Goal: Task Accomplishment & Management: Use online tool/utility

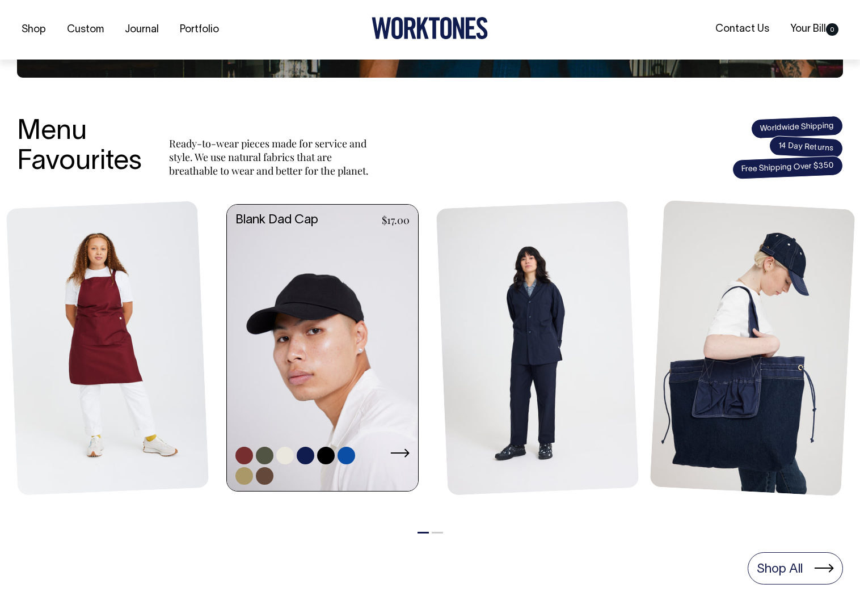
scroll to position [369, 0]
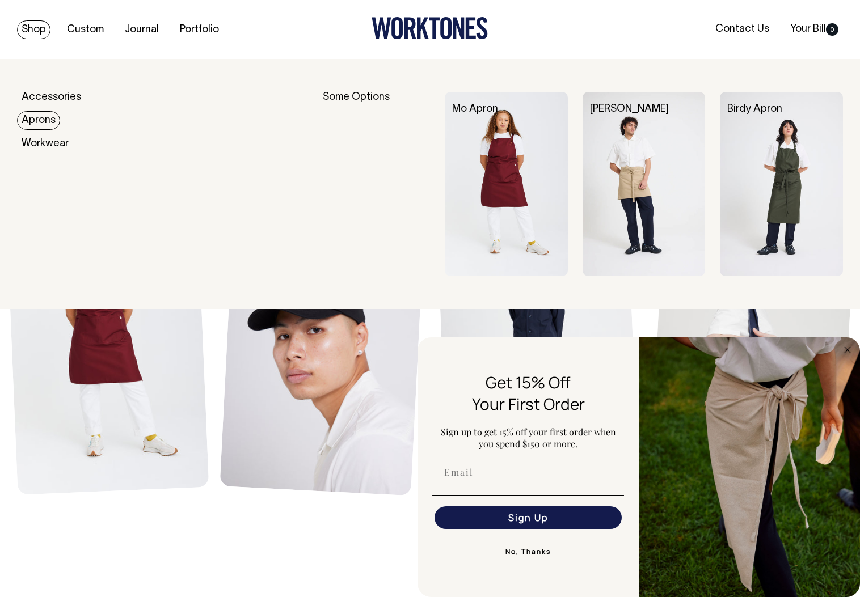
click at [654, 171] on img at bounding box center [643, 184] width 123 height 184
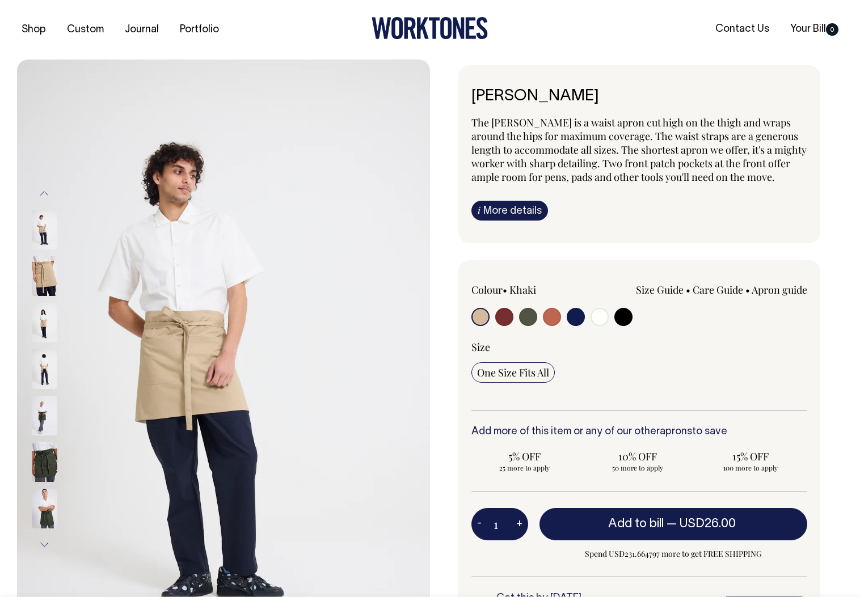
click at [556, 325] on label at bounding box center [552, 318] width 18 height 21
click at [555, 318] on input "radio" at bounding box center [552, 317] width 18 height 18
radio input "true"
select select "Rust"
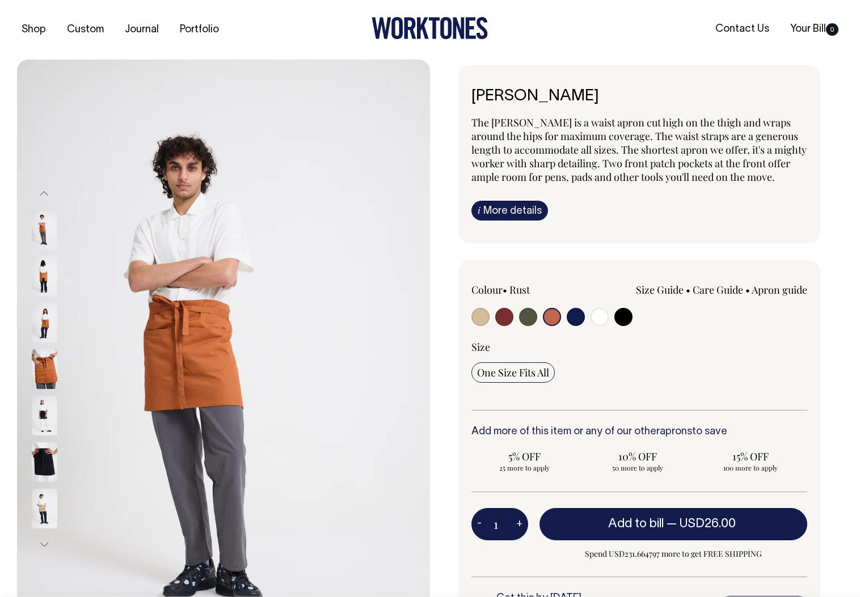
click at [529, 318] on input "radio" at bounding box center [528, 317] width 18 height 18
radio input "true"
select select "Olive"
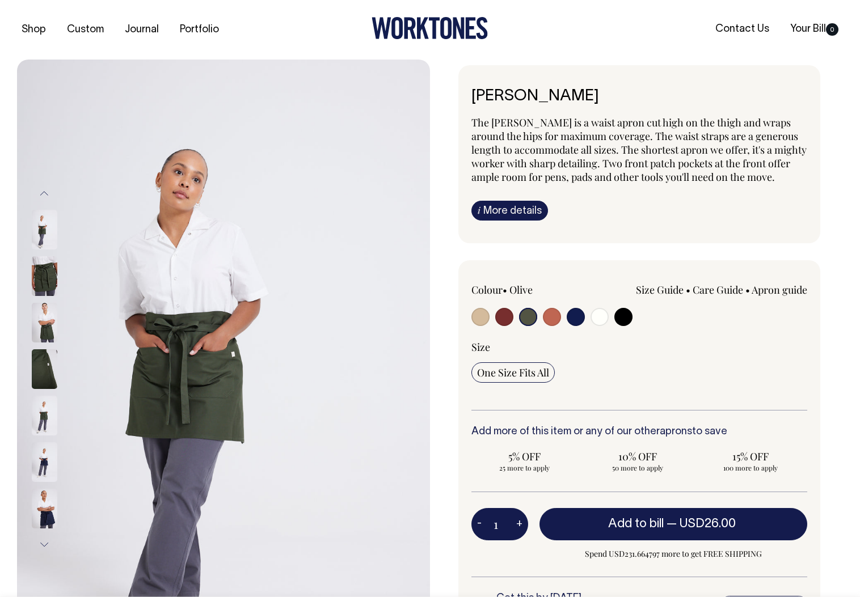
click at [506, 319] on input "radio" at bounding box center [504, 317] width 18 height 18
radio input "true"
select select "Burgundy"
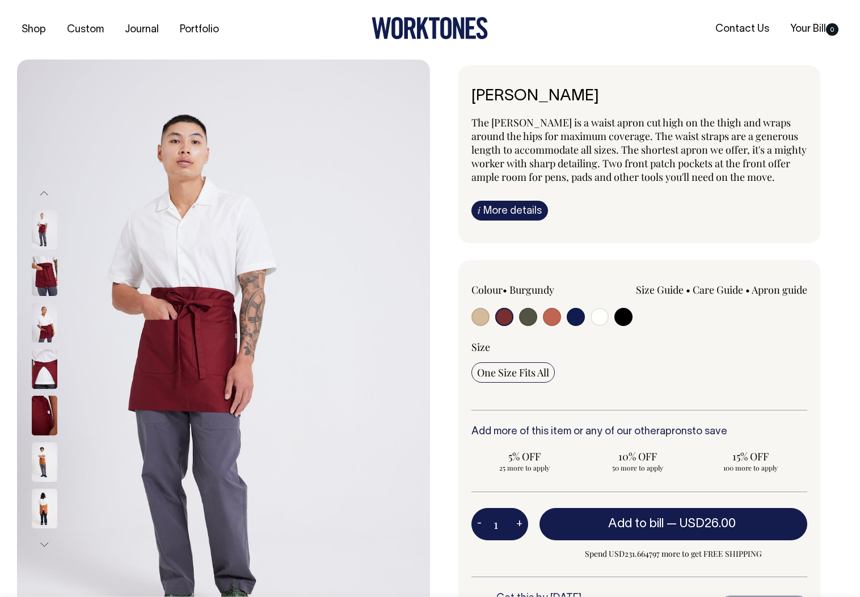
click at [606, 318] on input "radio" at bounding box center [599, 317] width 18 height 18
radio input "true"
select select "Off-White"
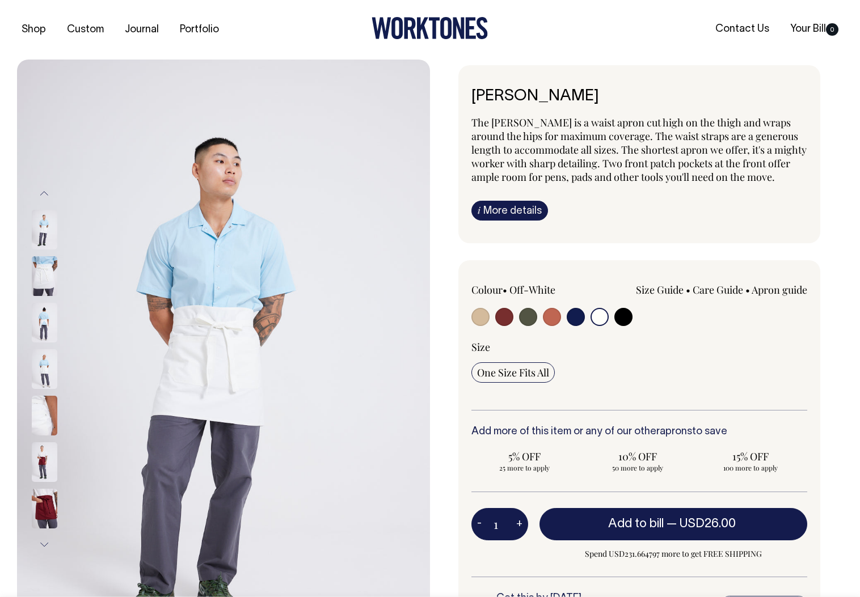
click at [621, 319] on input "radio" at bounding box center [623, 317] width 18 height 18
radio input "true"
select select "Black"
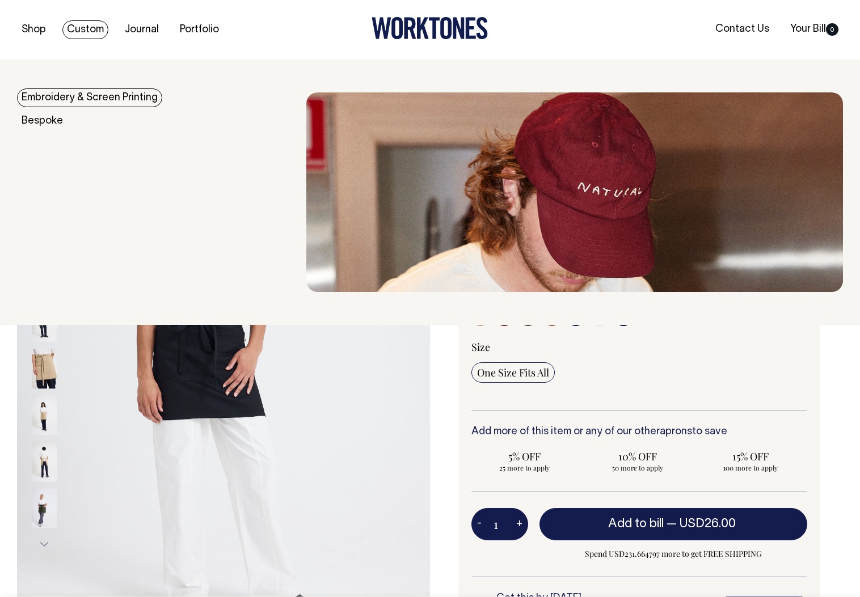
click at [92, 28] on link "Custom" at bounding box center [85, 29] width 46 height 19
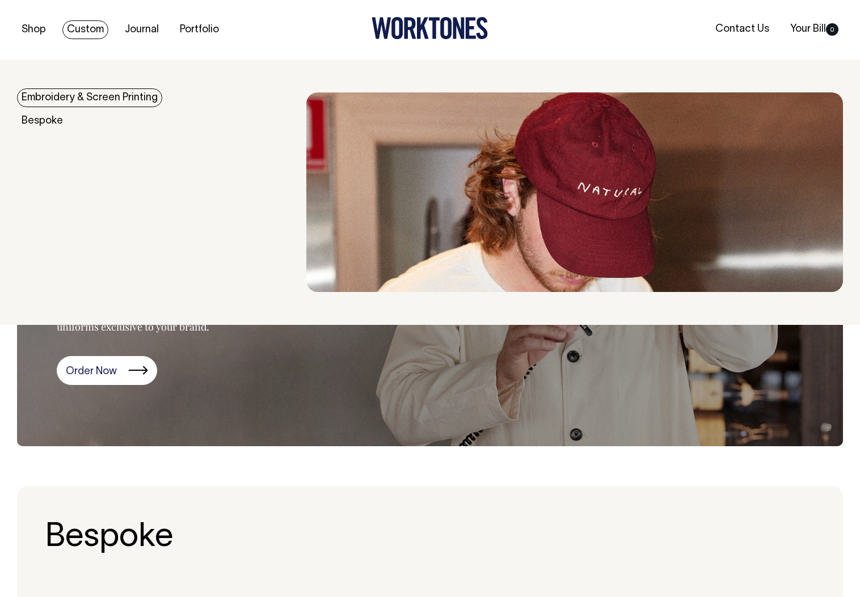
click at [74, 98] on link "Embroidery & Screen Printing" at bounding box center [89, 97] width 145 height 19
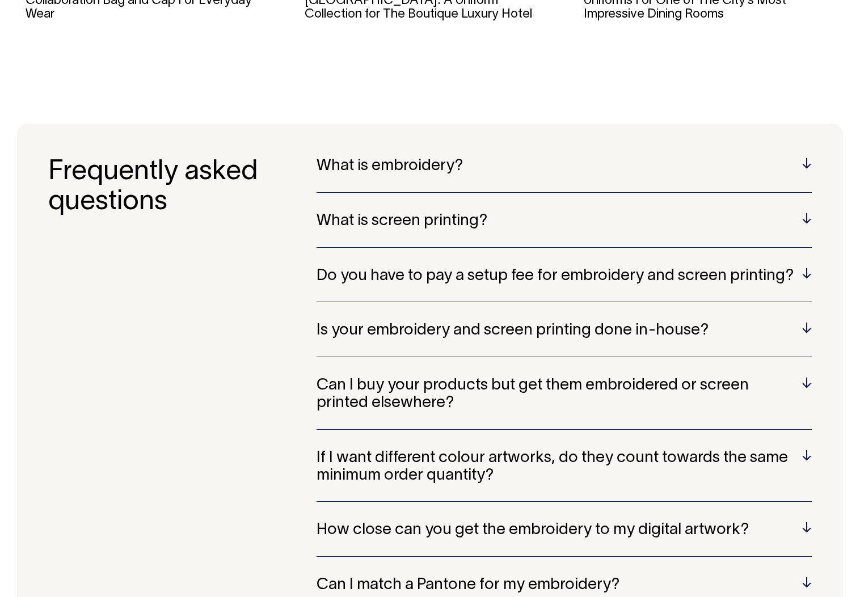
scroll to position [2307, 0]
click at [407, 399] on div "Can I buy your products but get them embroidered or screen printed elsewhere? A…" at bounding box center [563, 403] width 495 height 53
click at [364, 380] on h5 "Can I buy your products but get them embroidered or screen printed elsewhere?" at bounding box center [563, 394] width 495 height 35
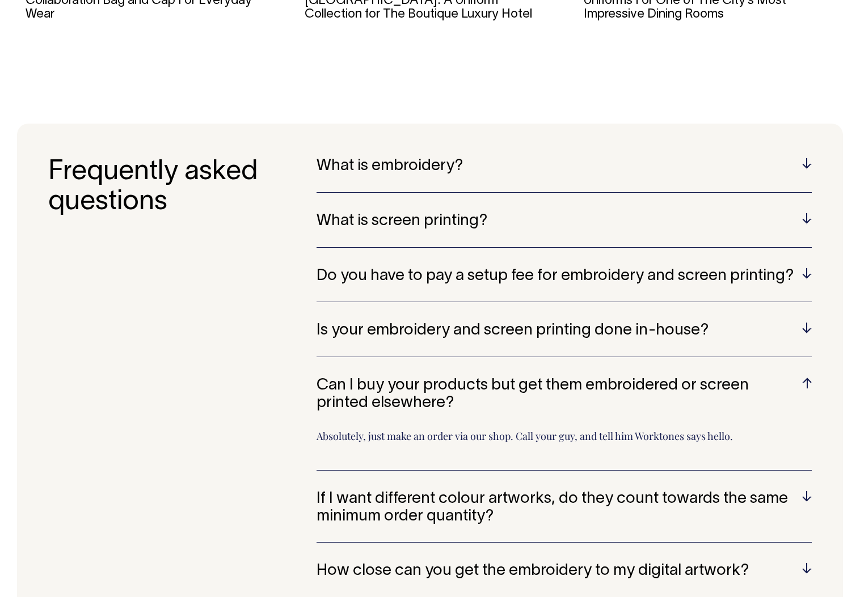
click at [364, 378] on h5 "Can I buy your products but get them embroidered or screen printed elsewhere?" at bounding box center [563, 394] width 495 height 35
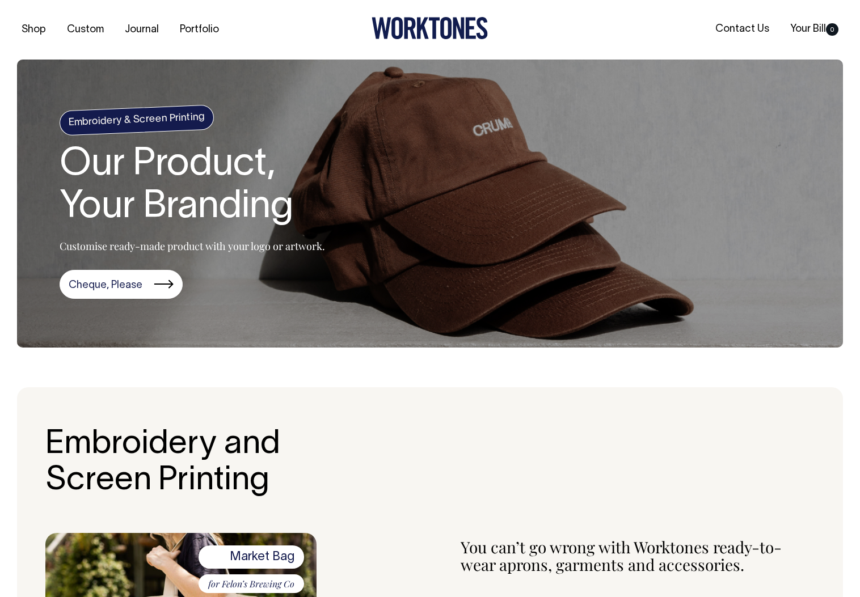
scroll to position [0, 0]
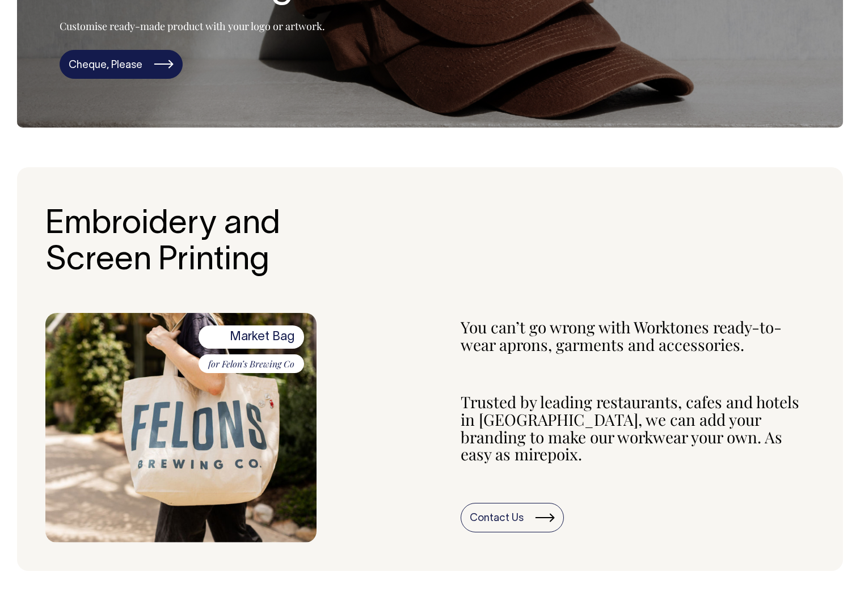
click at [134, 65] on link "Cheque, Please" at bounding box center [121, 64] width 123 height 29
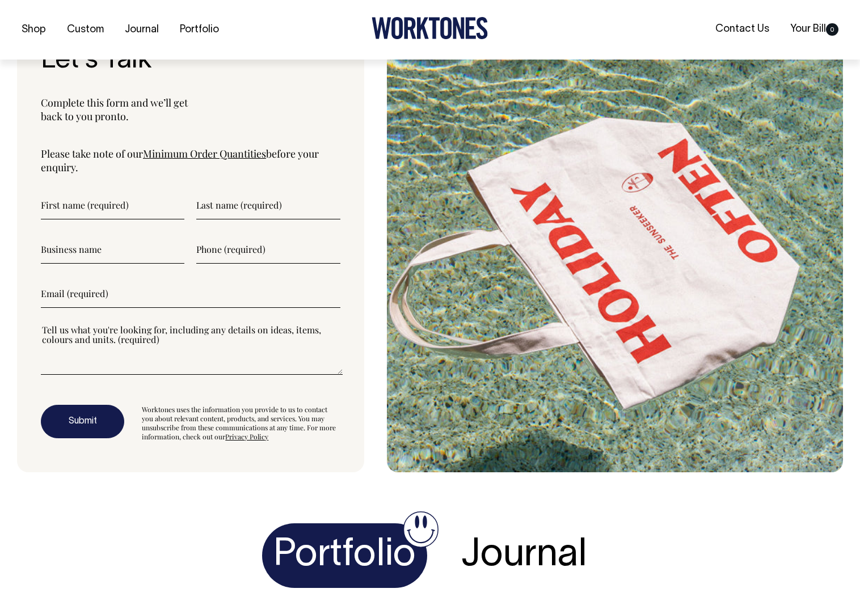
scroll to position [3053, 0]
